Goal: Transaction & Acquisition: Subscribe to service/newsletter

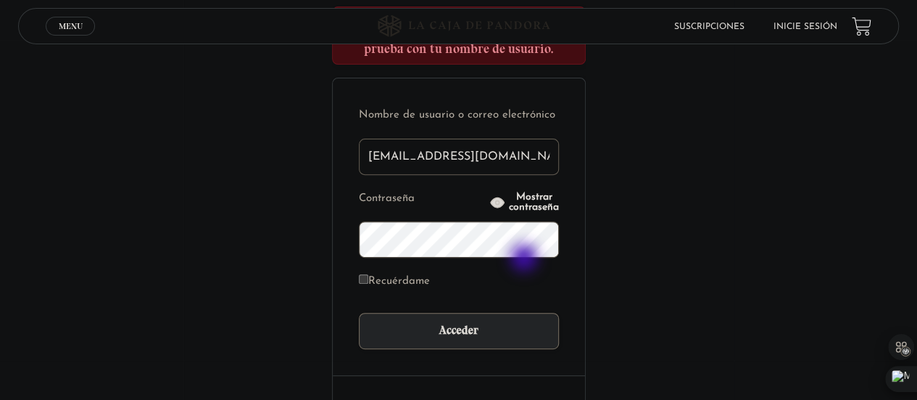
scroll to position [291, 0]
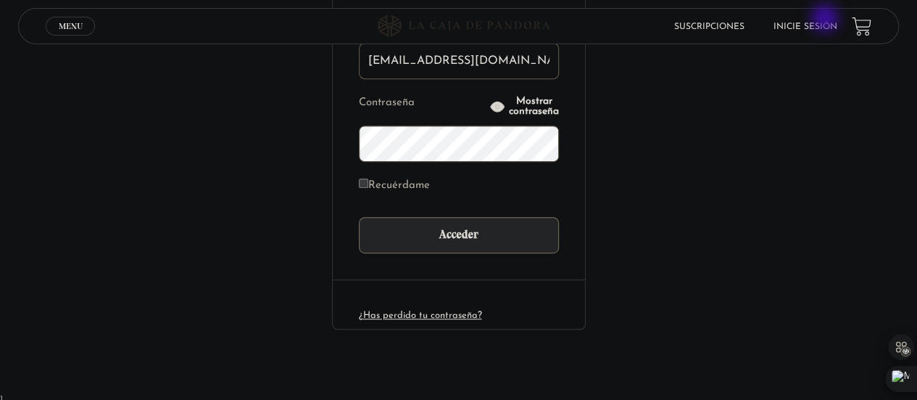
click at [827, 20] on li "Inicie sesión" at bounding box center [806, 26] width 64 height 22
click at [825, 22] on link "Inicie sesión" at bounding box center [806, 26] width 64 height 9
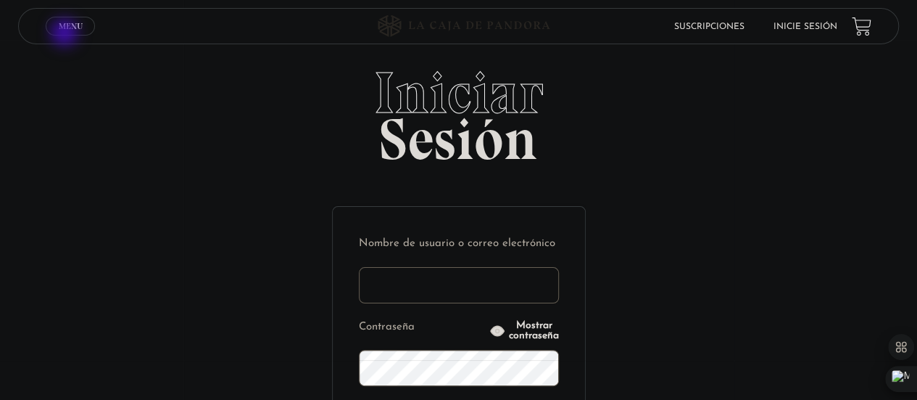
type input "[EMAIL_ADDRESS][DOMAIN_NAME]"
click at [66, 34] on span "Cerrar" at bounding box center [71, 39] width 34 height 10
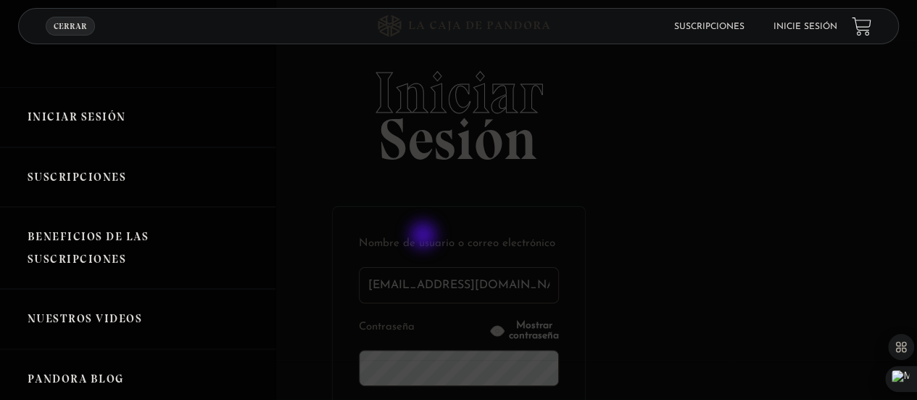
click at [425, 236] on div at bounding box center [458, 200] width 917 height 400
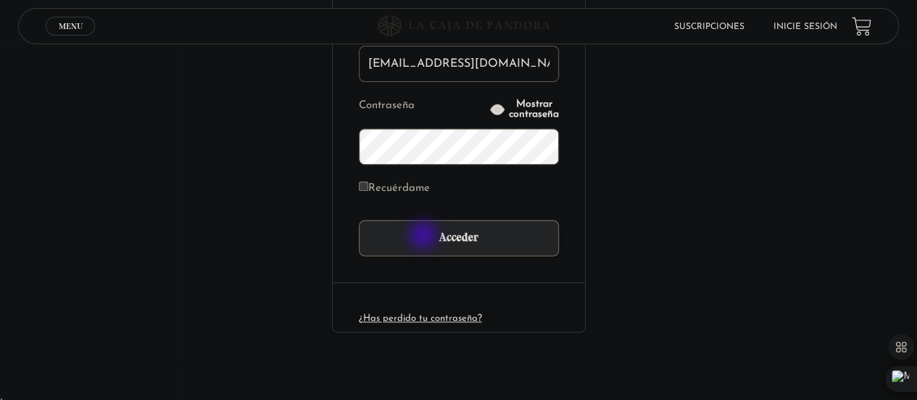
scroll to position [225, 0]
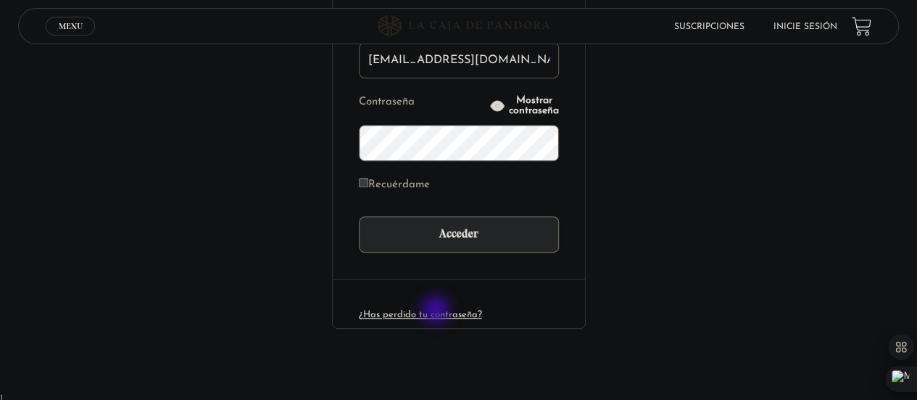
click at [437, 311] on link "¿Has perdido tu contraseña?" at bounding box center [420, 314] width 123 height 9
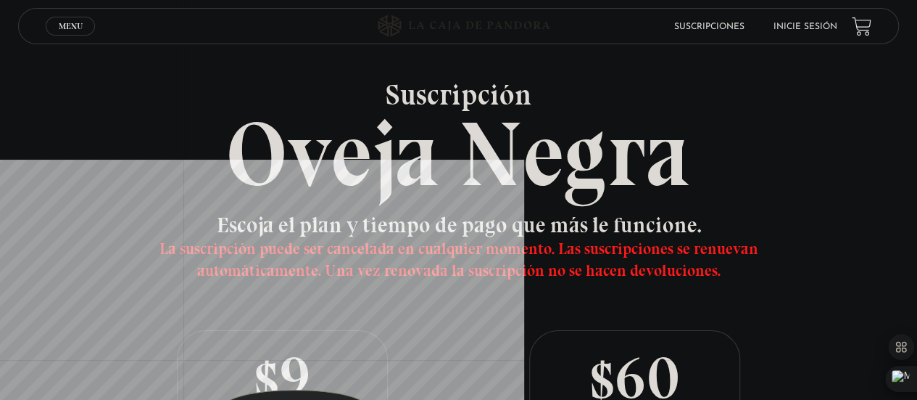
click at [296, 368] on p "$9 USD /mensual" at bounding box center [283, 378] width 210 height 94
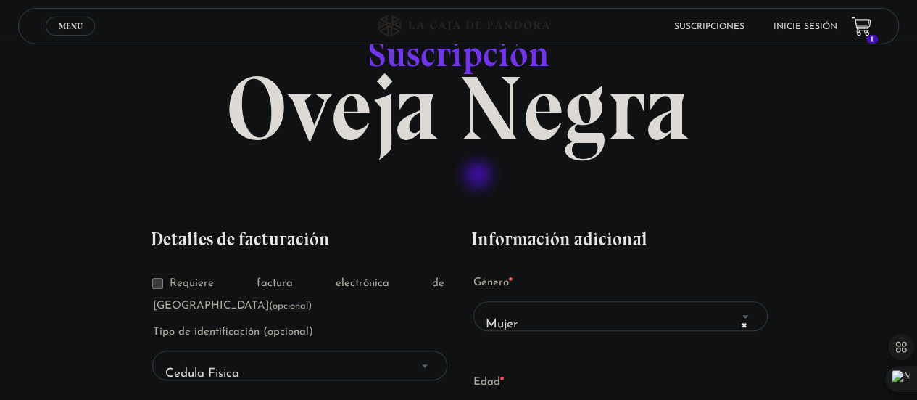
scroll to position [159, 0]
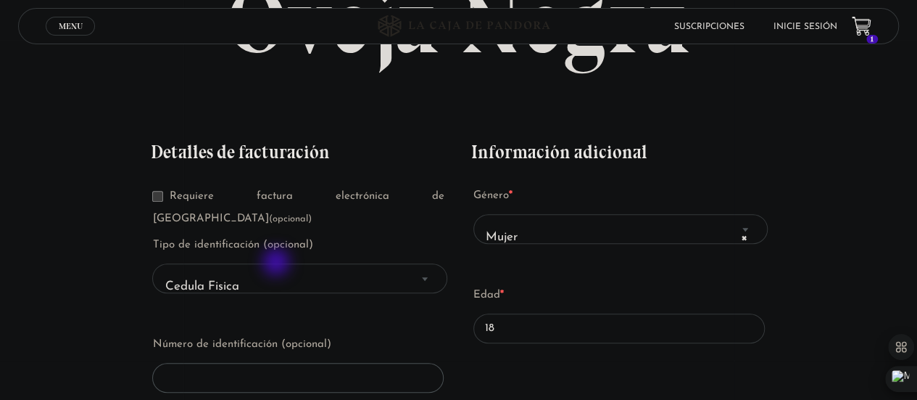
click at [278, 270] on span "Cedula Fisica" at bounding box center [300, 286] width 282 height 33
click at [255, 270] on span "Cedula Fisica" at bounding box center [300, 286] width 282 height 33
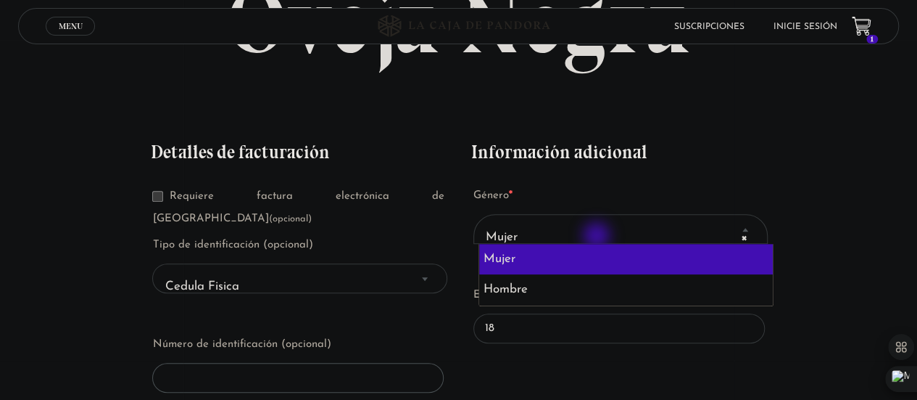
click at [598, 237] on span "× Mujer" at bounding box center [621, 236] width 282 height 33
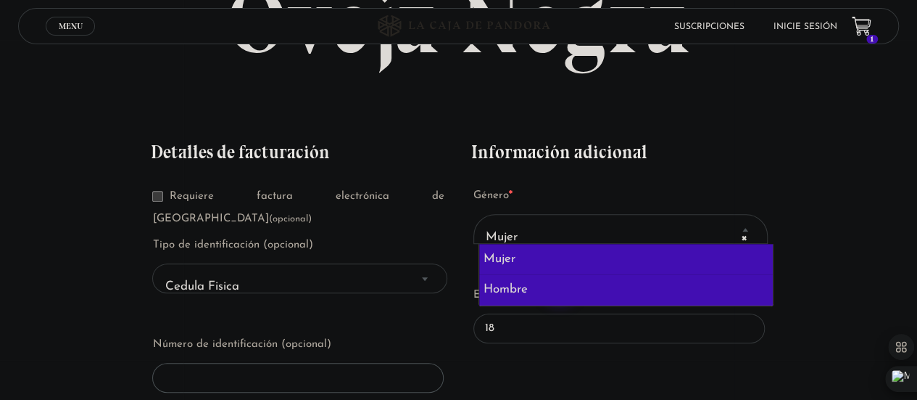
select select "hombre"
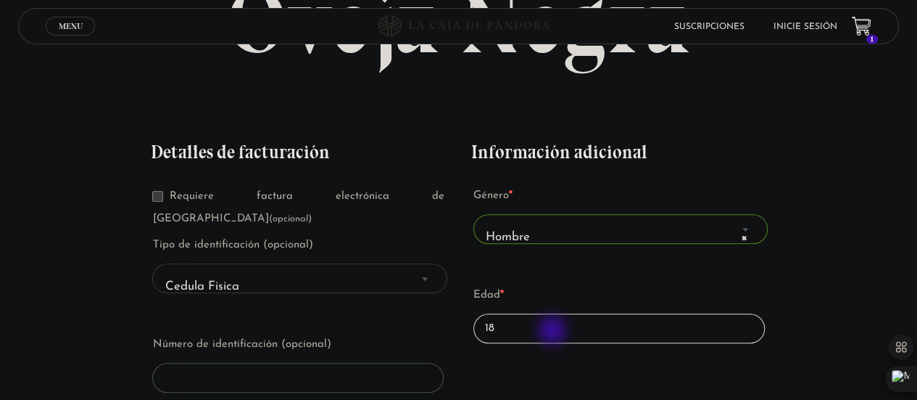
click at [554, 331] on input "18" at bounding box center [618, 328] width 291 height 30
type input "1"
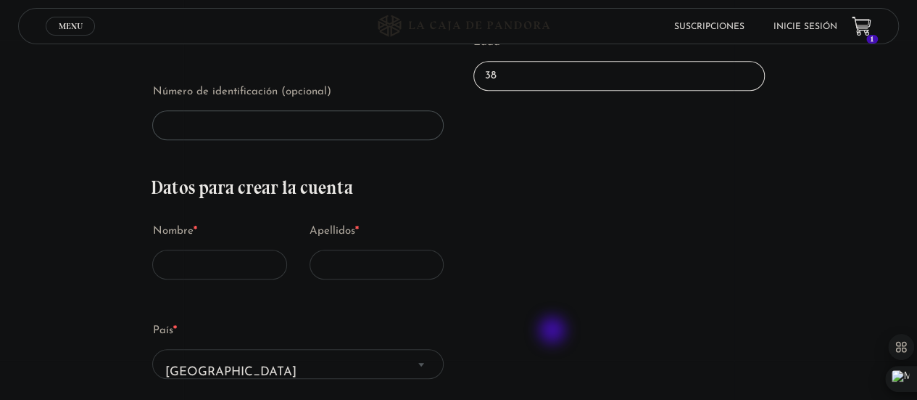
scroll to position [414, 0]
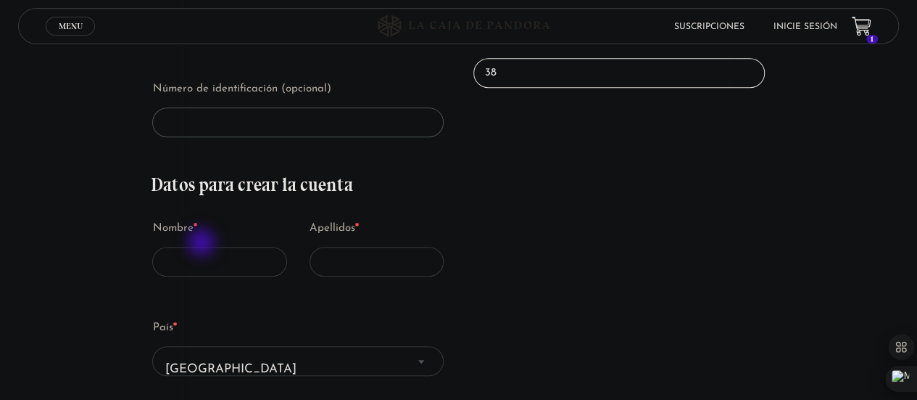
type input "38"
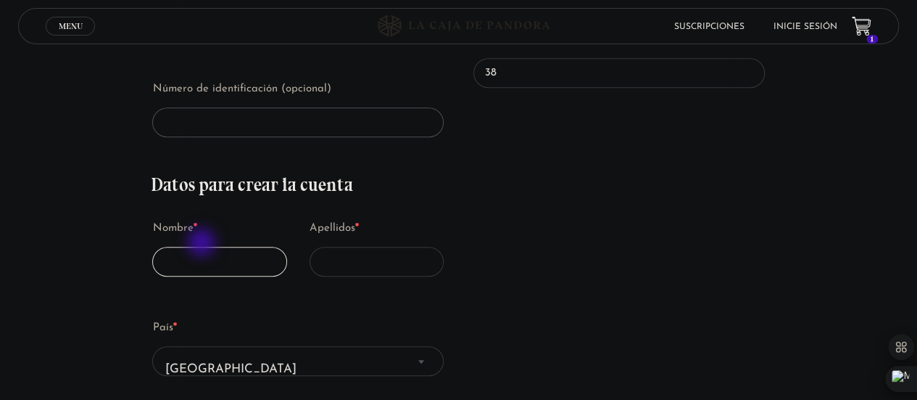
click at [203, 247] on input "Nombre *" at bounding box center [219, 262] width 135 height 30
type input "Johnny"
type input "Naranjo"
select select "CR-SJ"
type input "+50687271551"
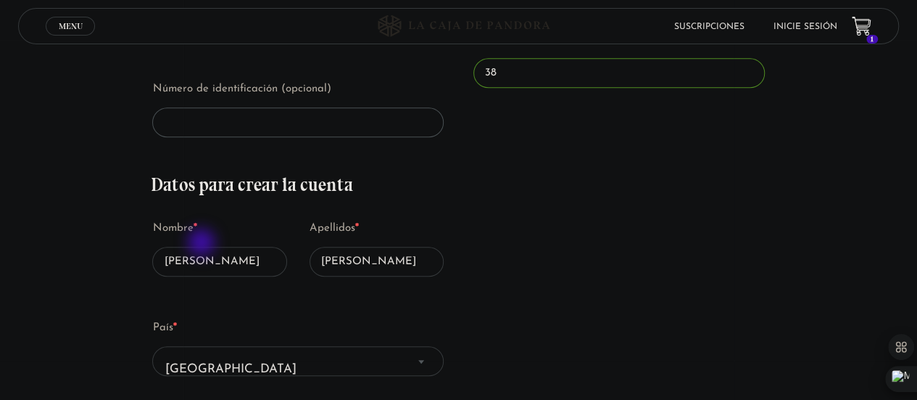
type input "jonatki8@gmail.com"
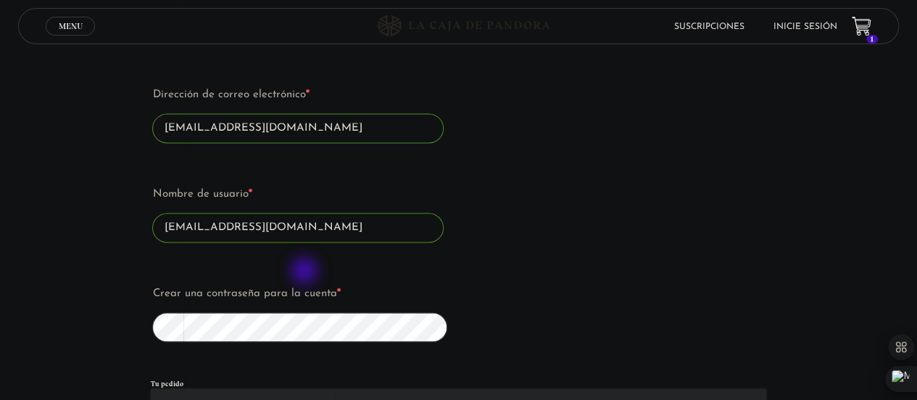
scroll to position [980, 0]
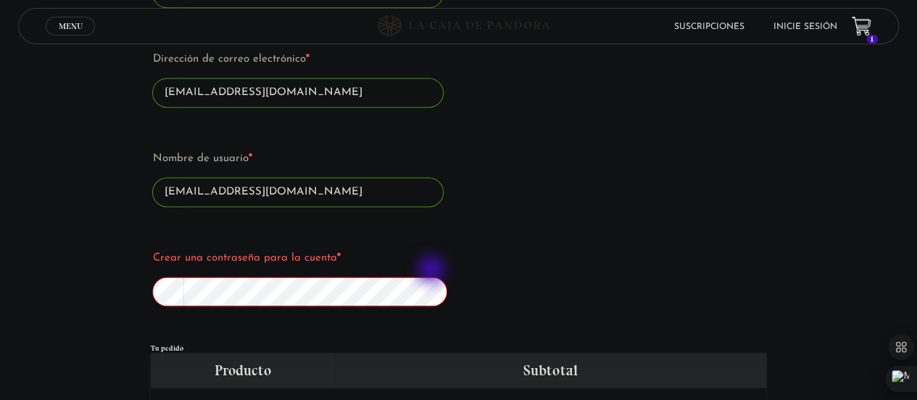
click at [433, 283] on button "Mostrar contraseña" at bounding box center [428, 291] width 16 height 16
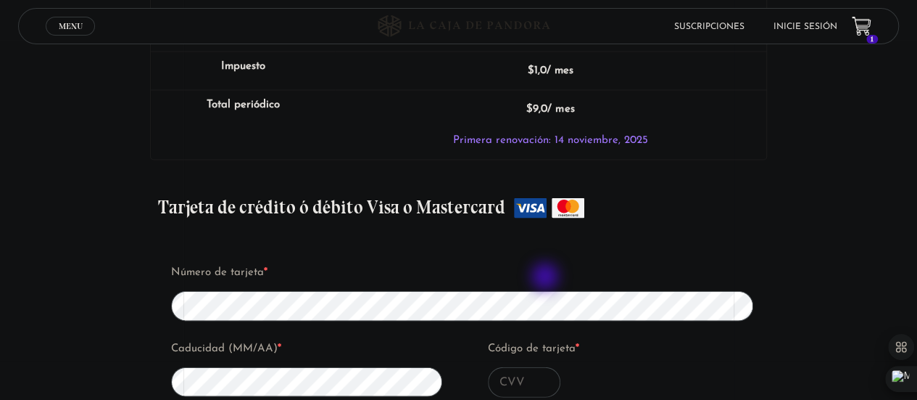
scroll to position [1437, 0]
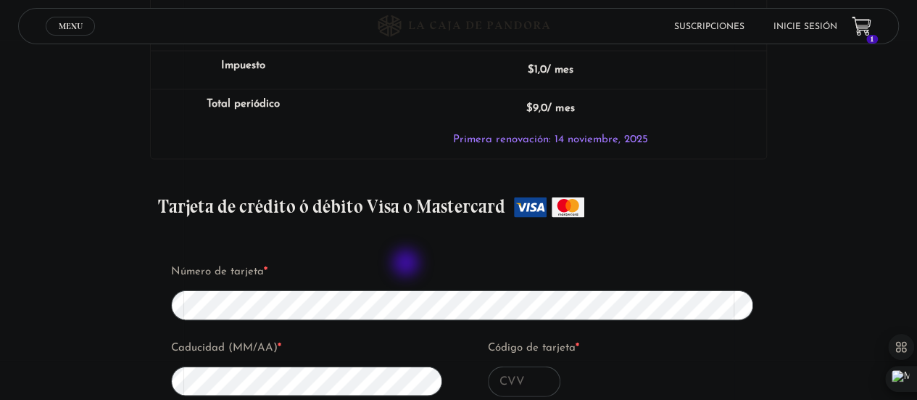
type input "Johnny Naranjo Bejarano"
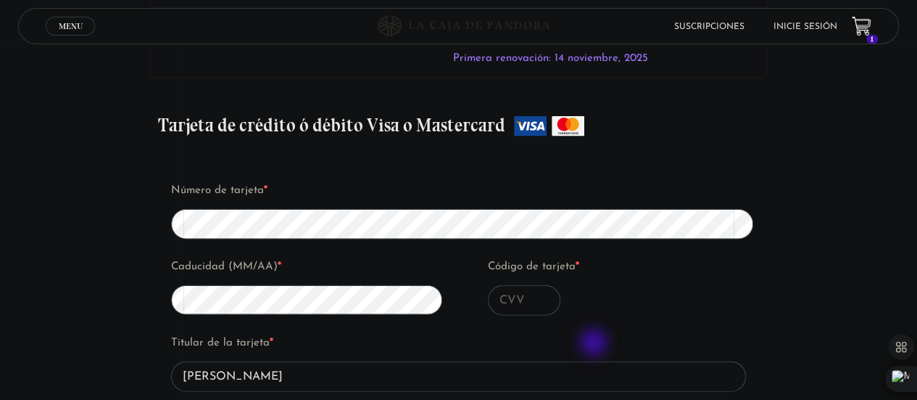
scroll to position [1520, 0]
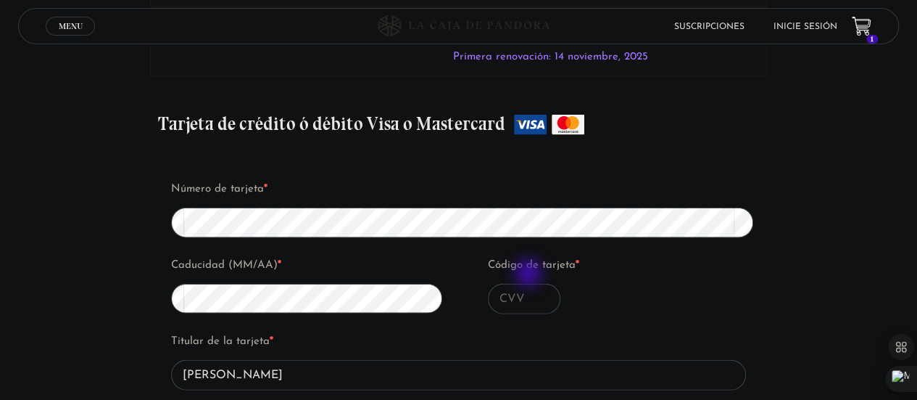
click at [530, 283] on input "Código de tarjeta *" at bounding box center [524, 298] width 73 height 30
type input "381"
click at [613, 331] on label "Titular de la tarjeta *" at bounding box center [458, 342] width 575 height 22
click at [613, 360] on input "Johnny Naranjo Bejarano" at bounding box center [458, 375] width 575 height 30
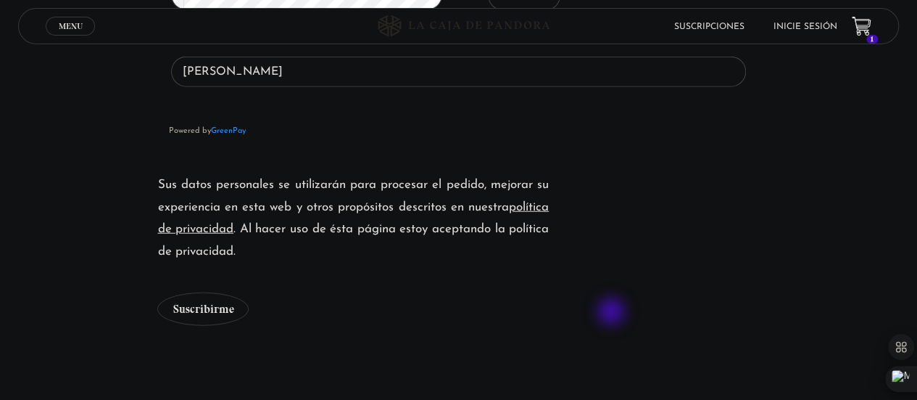
scroll to position [1824, 0]
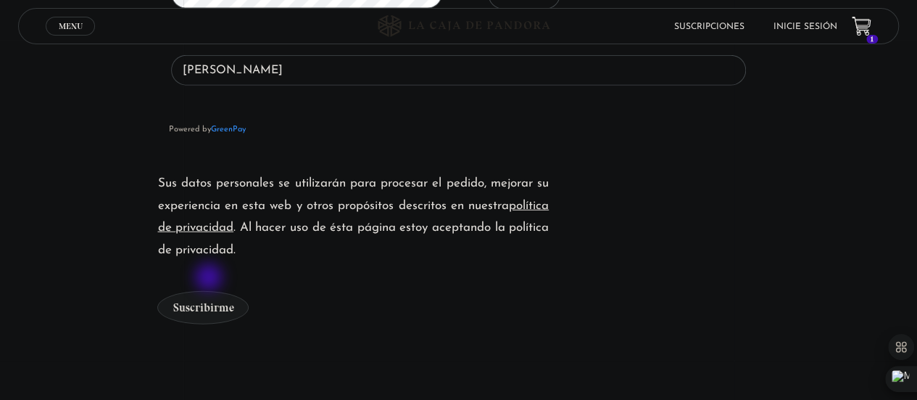
click at [210, 291] on button "Suscribirme" at bounding box center [202, 307] width 91 height 33
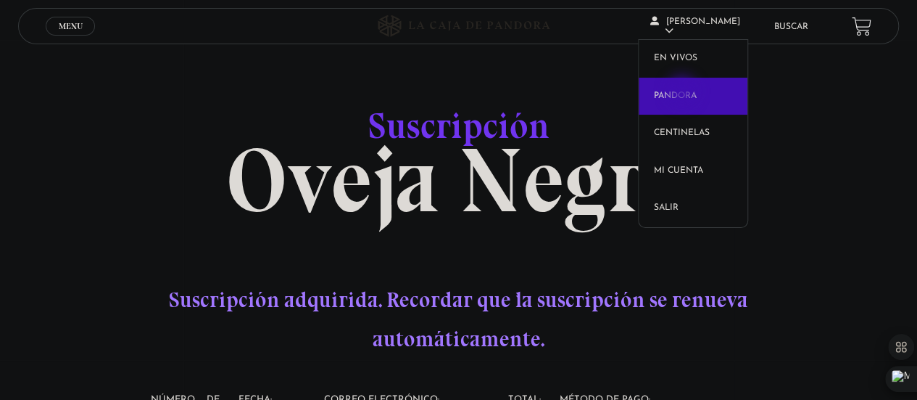
click at [684, 92] on link "Pandora" at bounding box center [693, 97] width 109 height 38
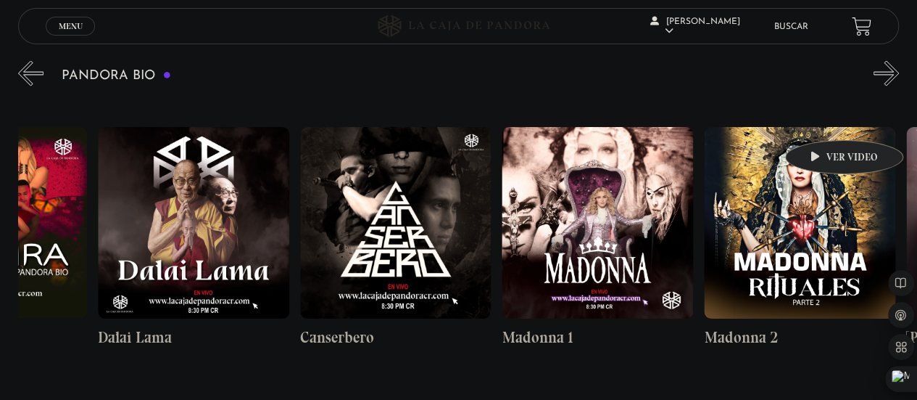
scroll to position [1378, 0]
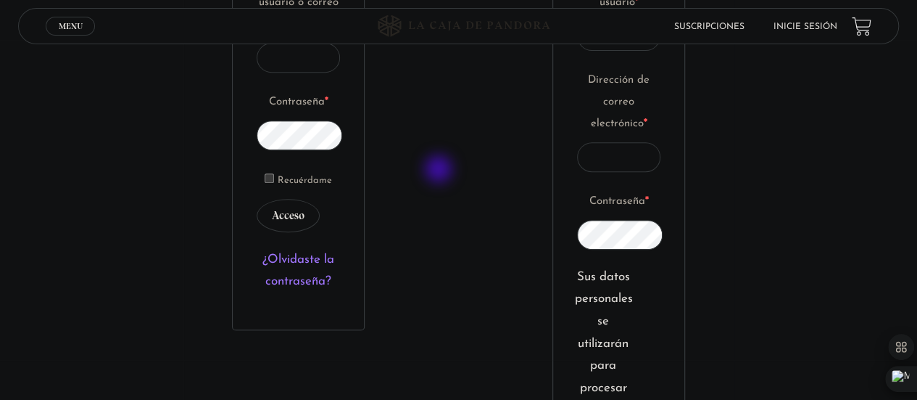
scroll to position [297, 0]
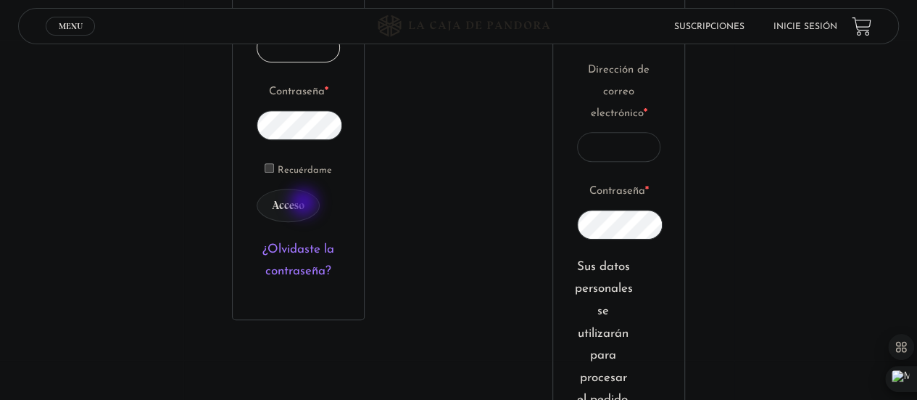
type input "[EMAIL_ADDRESS][DOMAIN_NAME]"
click at [305, 204] on button "Acceso" at bounding box center [288, 205] width 63 height 33
